Goal: Check status: Check status

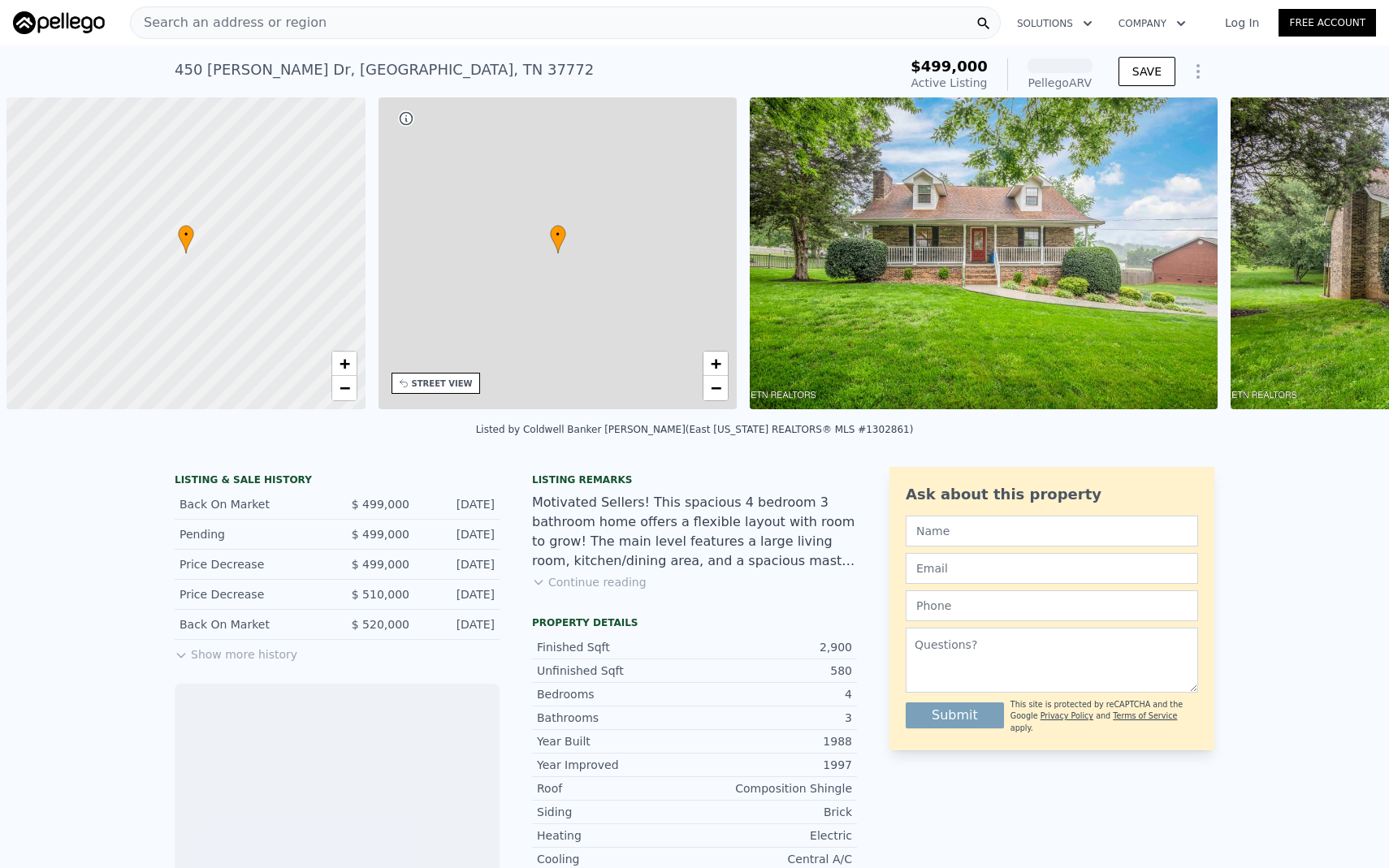
scroll to position [0, 7]
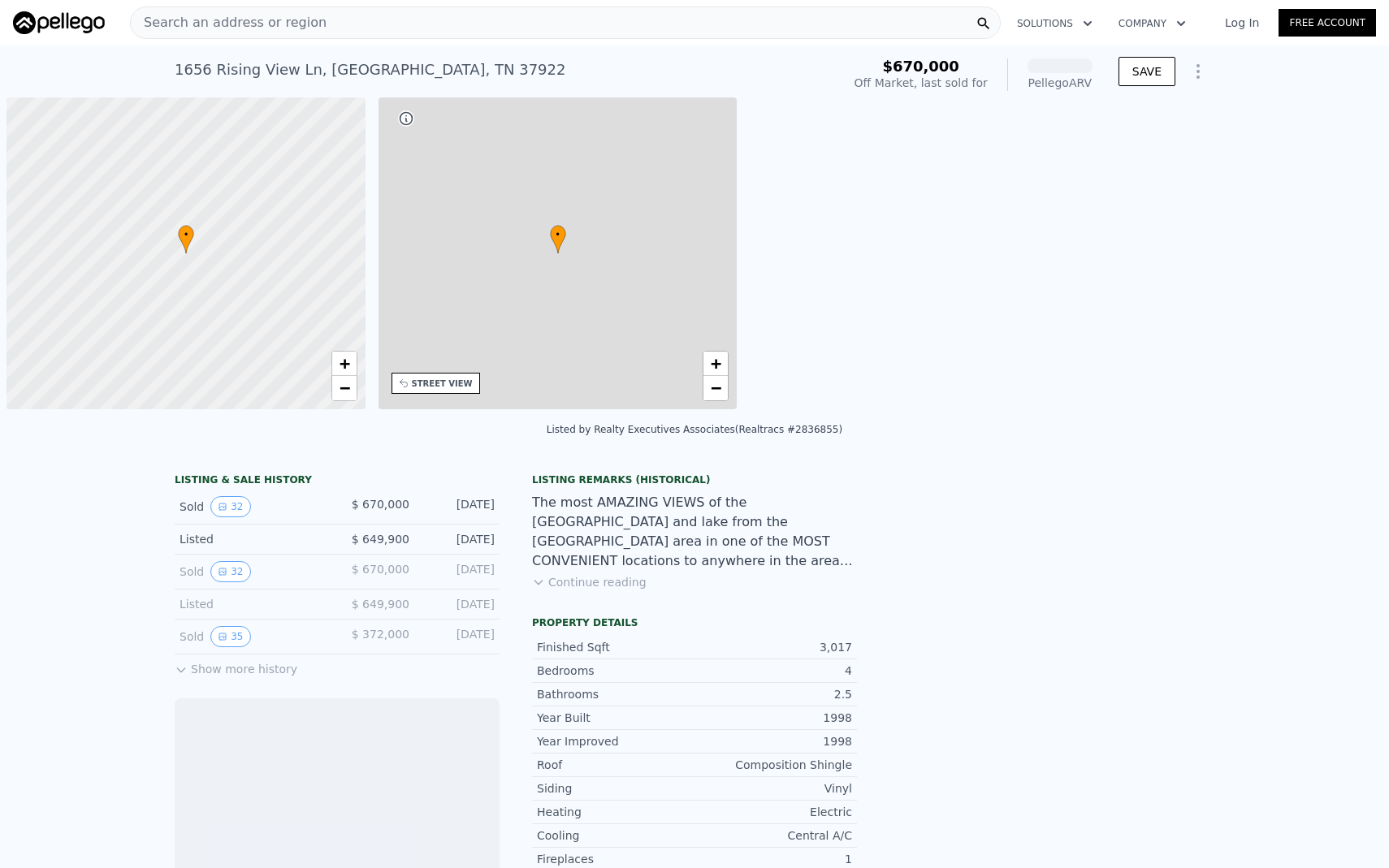
scroll to position [0, 7]
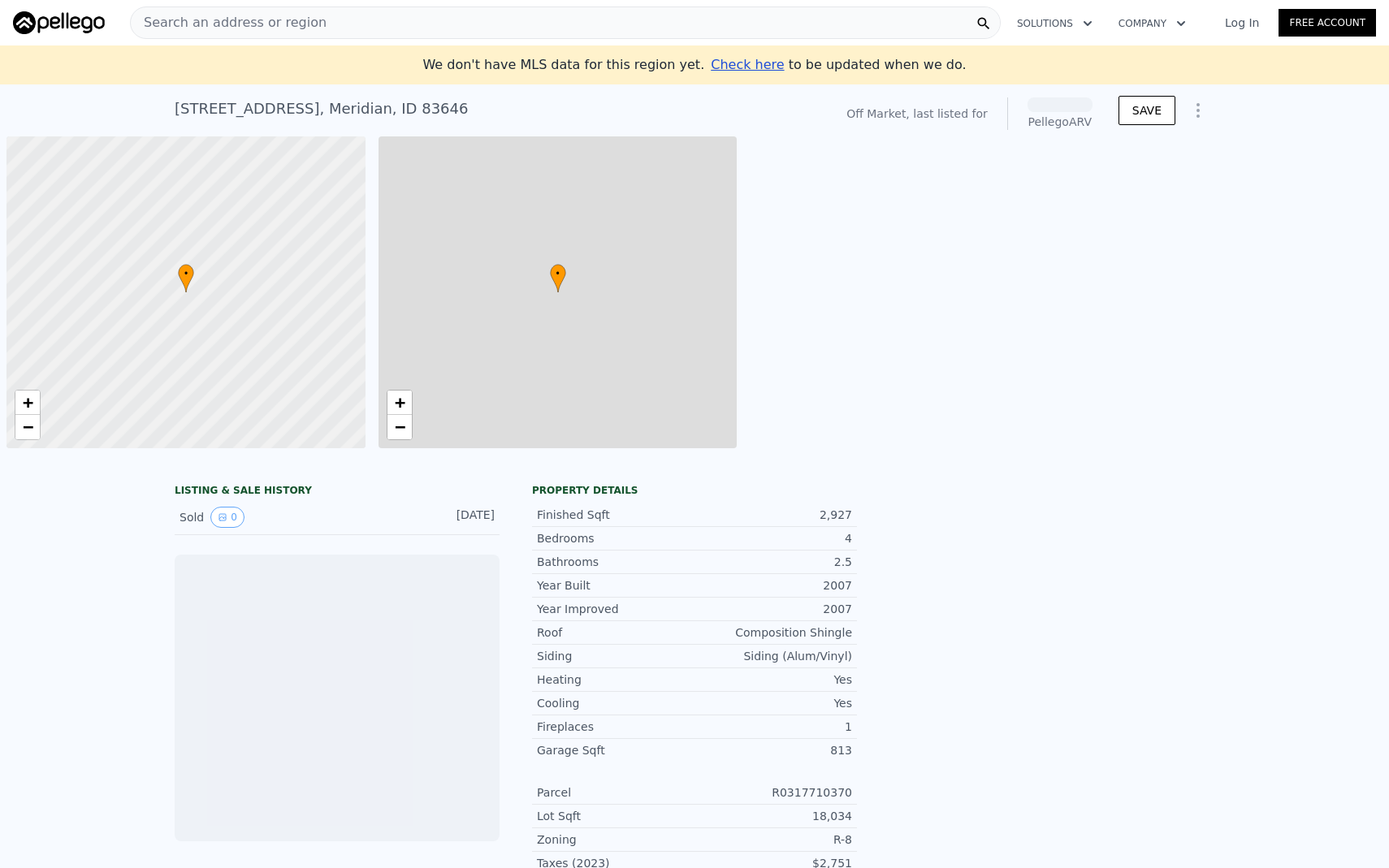
scroll to position [0, 7]
